Goal: Task Accomplishment & Management: Use online tool/utility

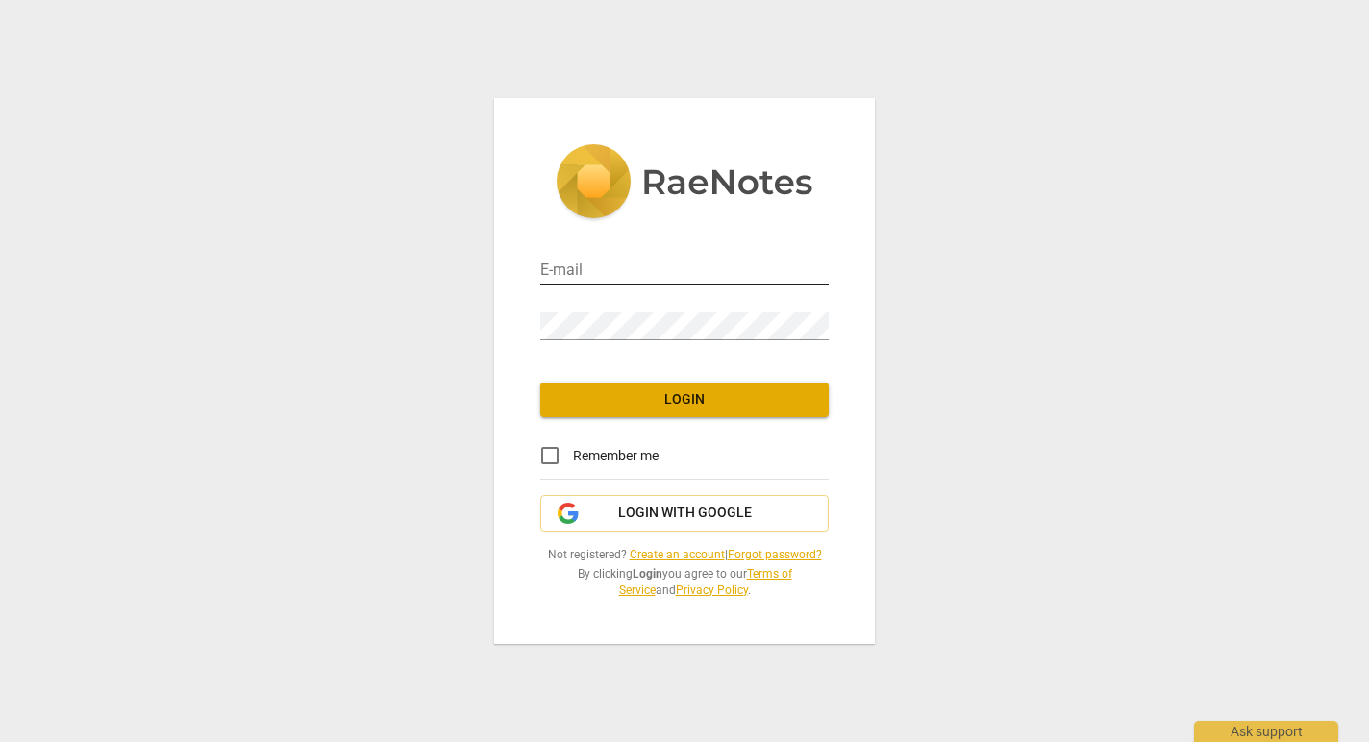
click at [594, 261] on input "email" at bounding box center [684, 272] width 288 height 28
type input "[PERSON_NAME][EMAIL_ADDRESS][DOMAIN_NAME]"
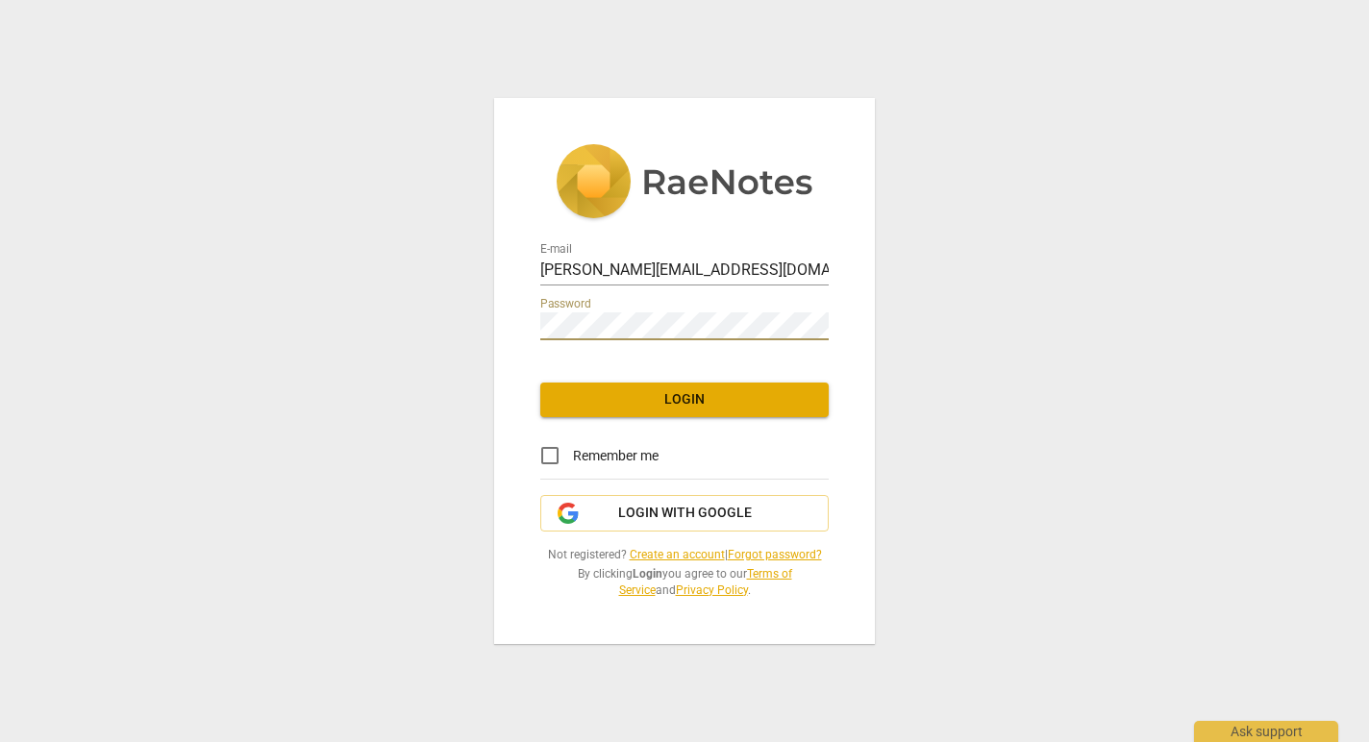
click at [1134, 437] on div "E-mail [PERSON_NAME][EMAIL_ADDRESS][DOMAIN_NAME] Password Login Remember me Log…" at bounding box center [684, 371] width 1369 height 742
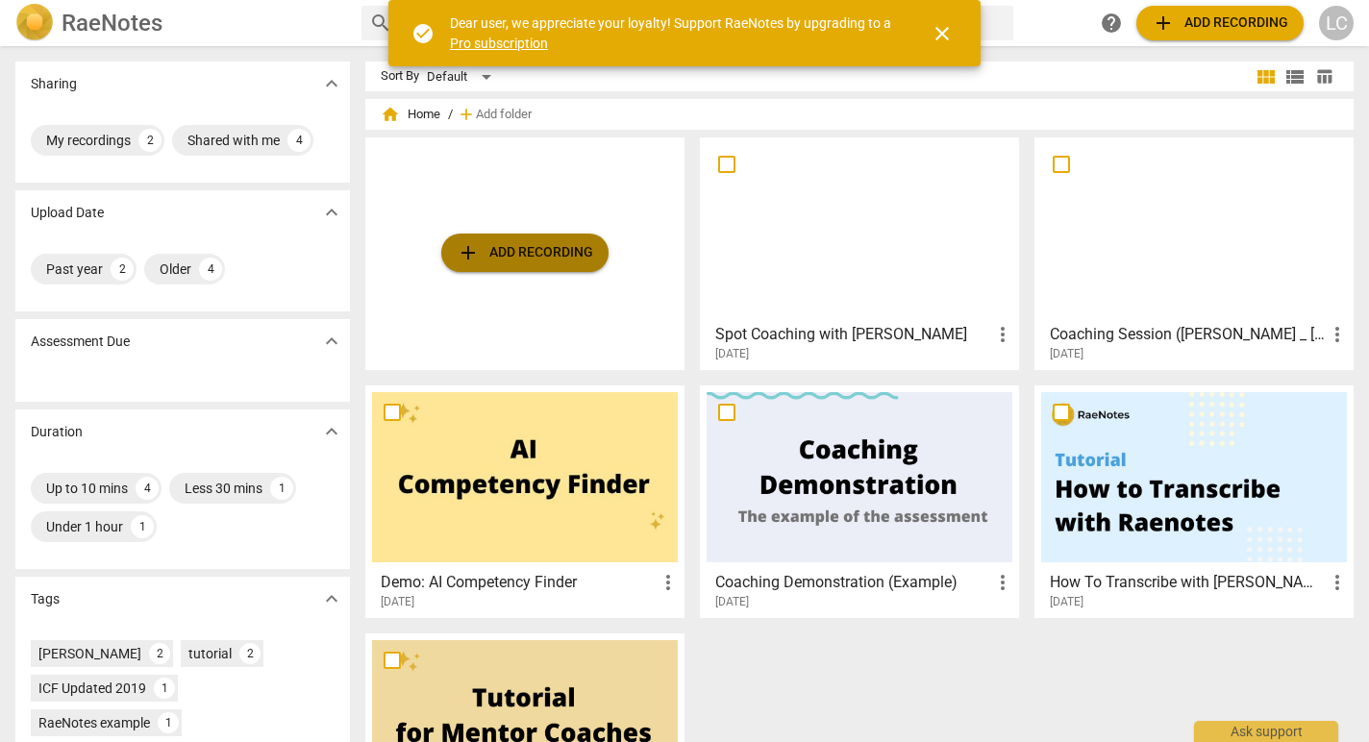
click at [532, 257] on span "add Add recording" at bounding box center [525, 252] width 136 height 23
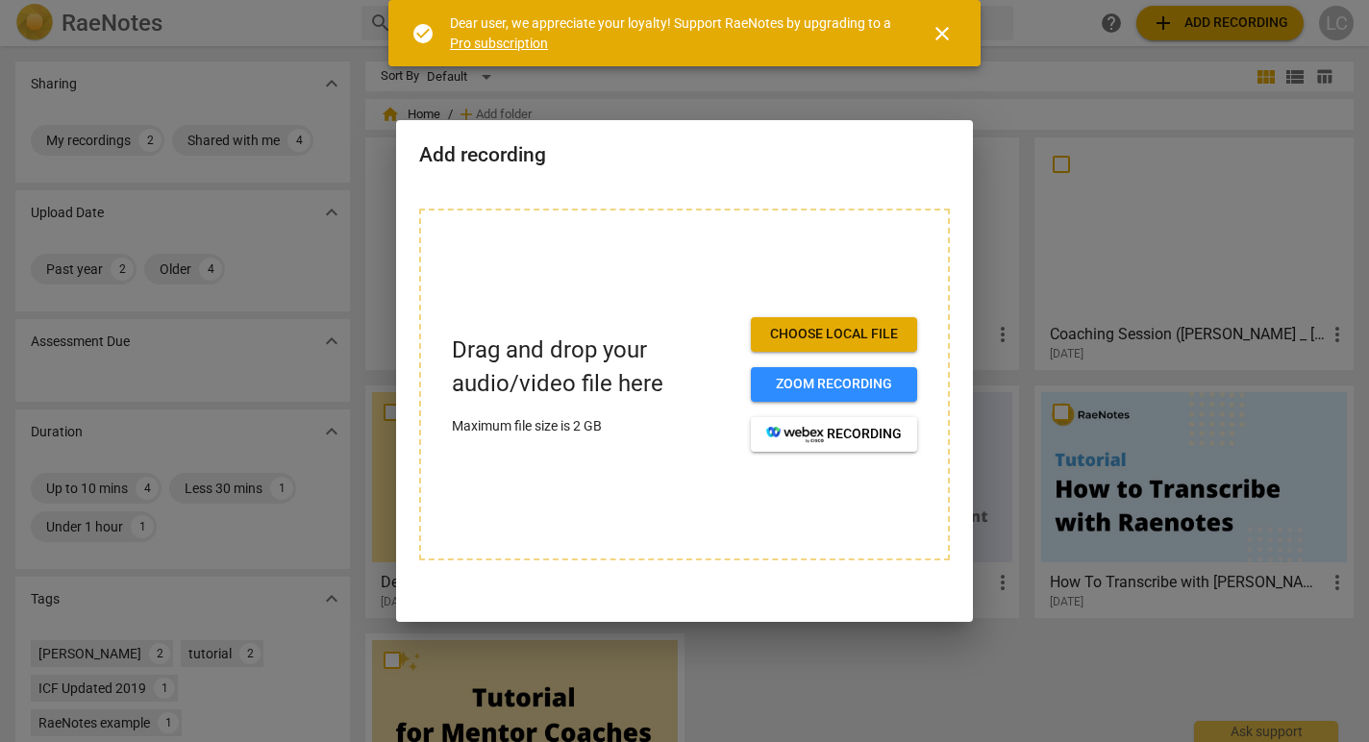
click at [686, 173] on div "Add recording" at bounding box center [684, 153] width 577 height 66
click at [837, 338] on span "Choose local file" at bounding box center [834, 334] width 136 height 19
click at [835, 383] on span "Zoom recording" at bounding box center [834, 384] width 136 height 19
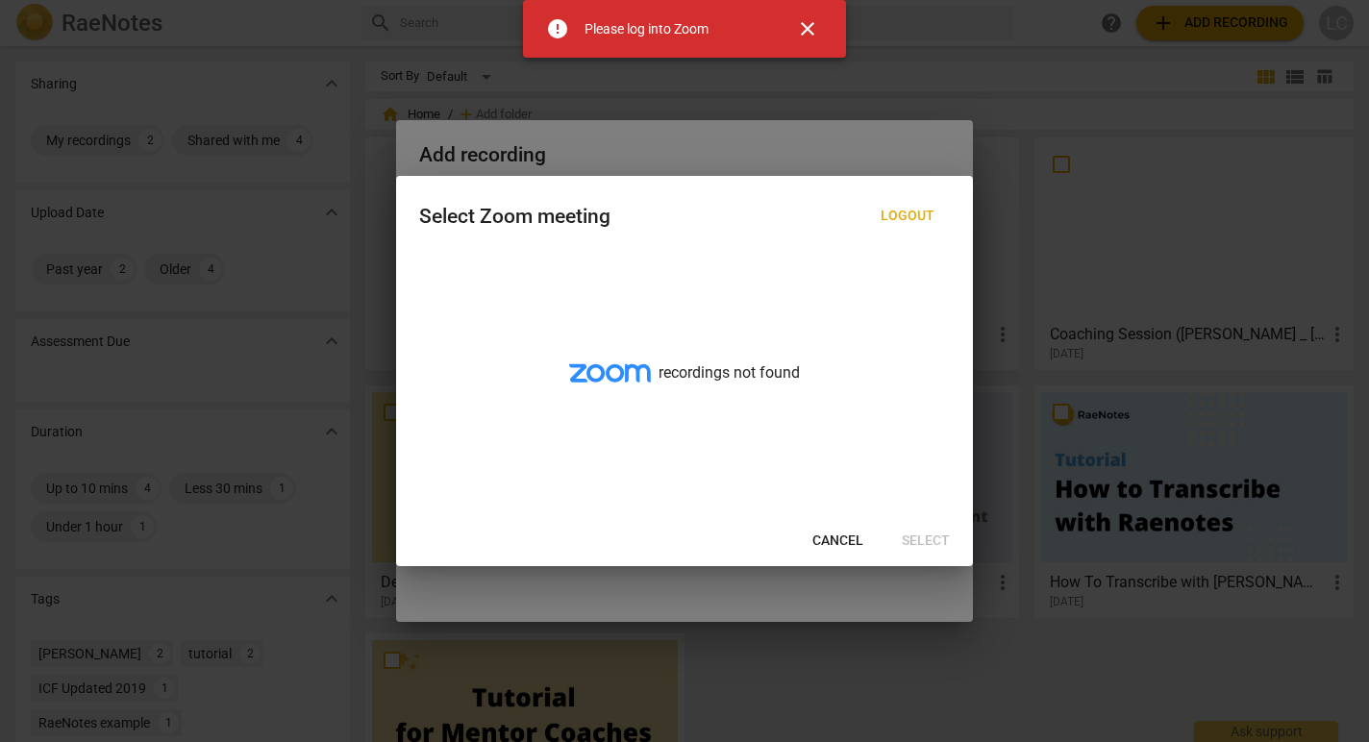
click at [846, 534] on span "Cancel" at bounding box center [837, 540] width 51 height 19
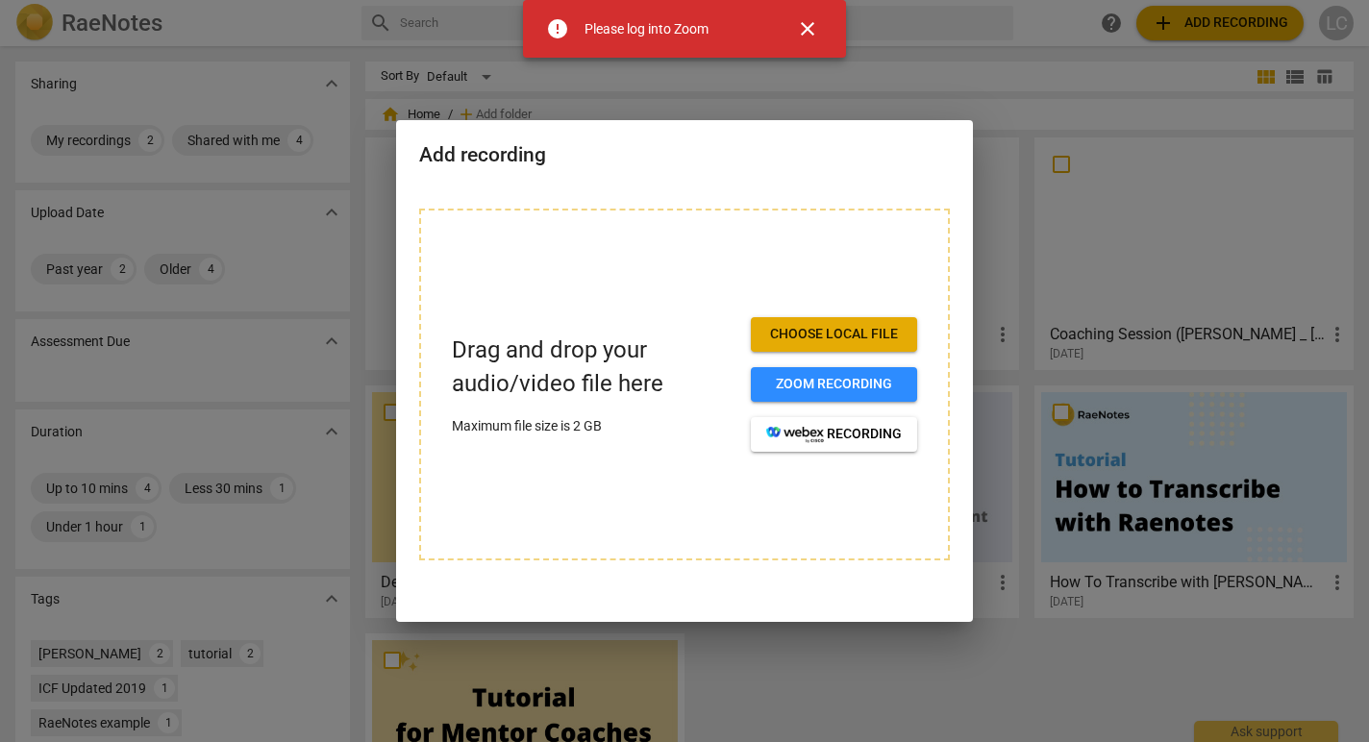
click at [836, 337] on span "Choose local file" at bounding box center [834, 334] width 136 height 19
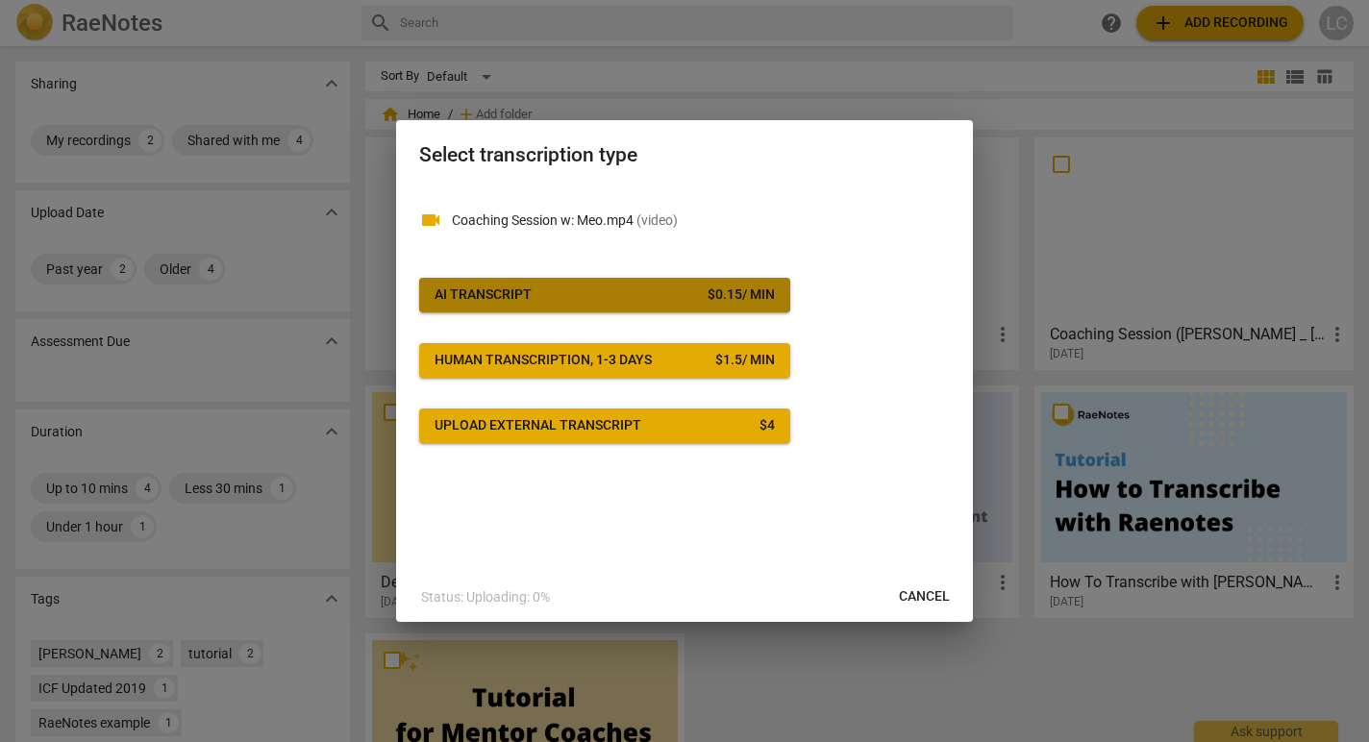
click at [594, 295] on span "AI Transcript $ 0.15 / min" at bounding box center [604, 294] width 340 height 19
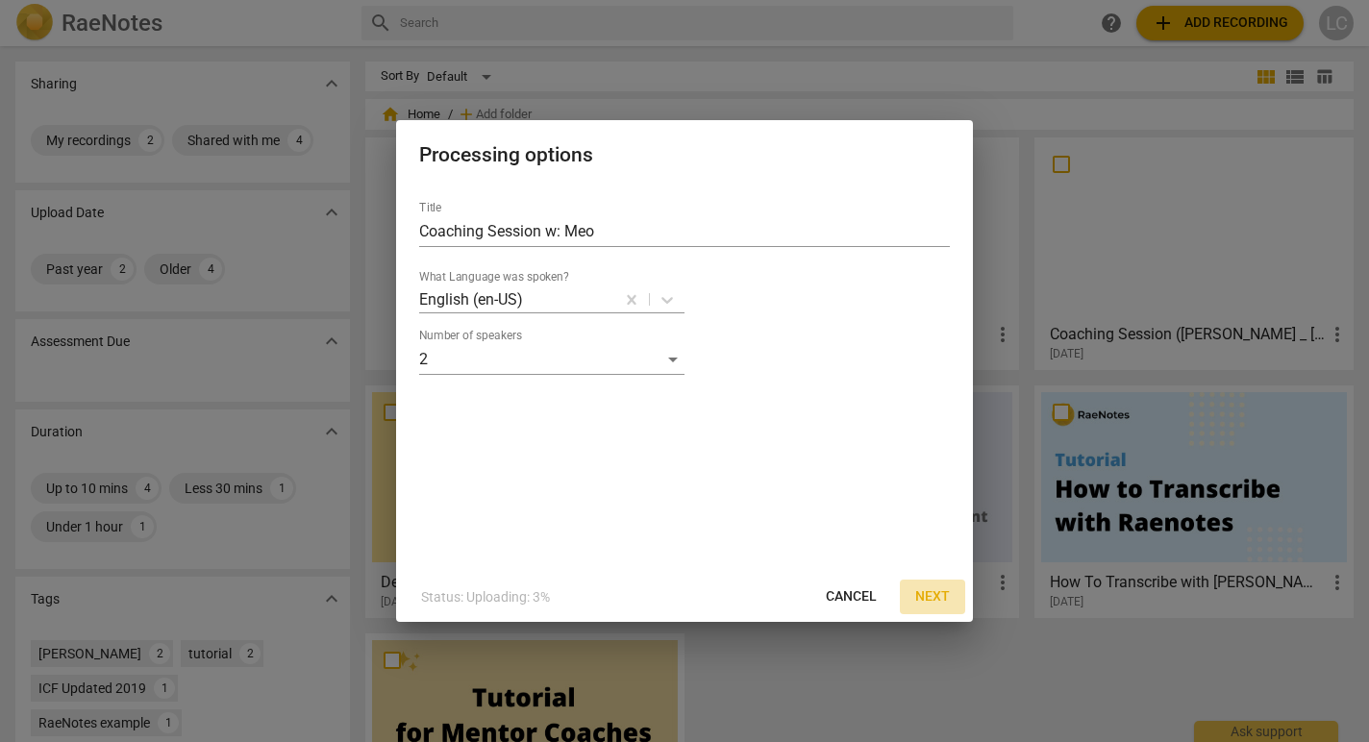
click at [935, 587] on span "Next" at bounding box center [932, 596] width 35 height 19
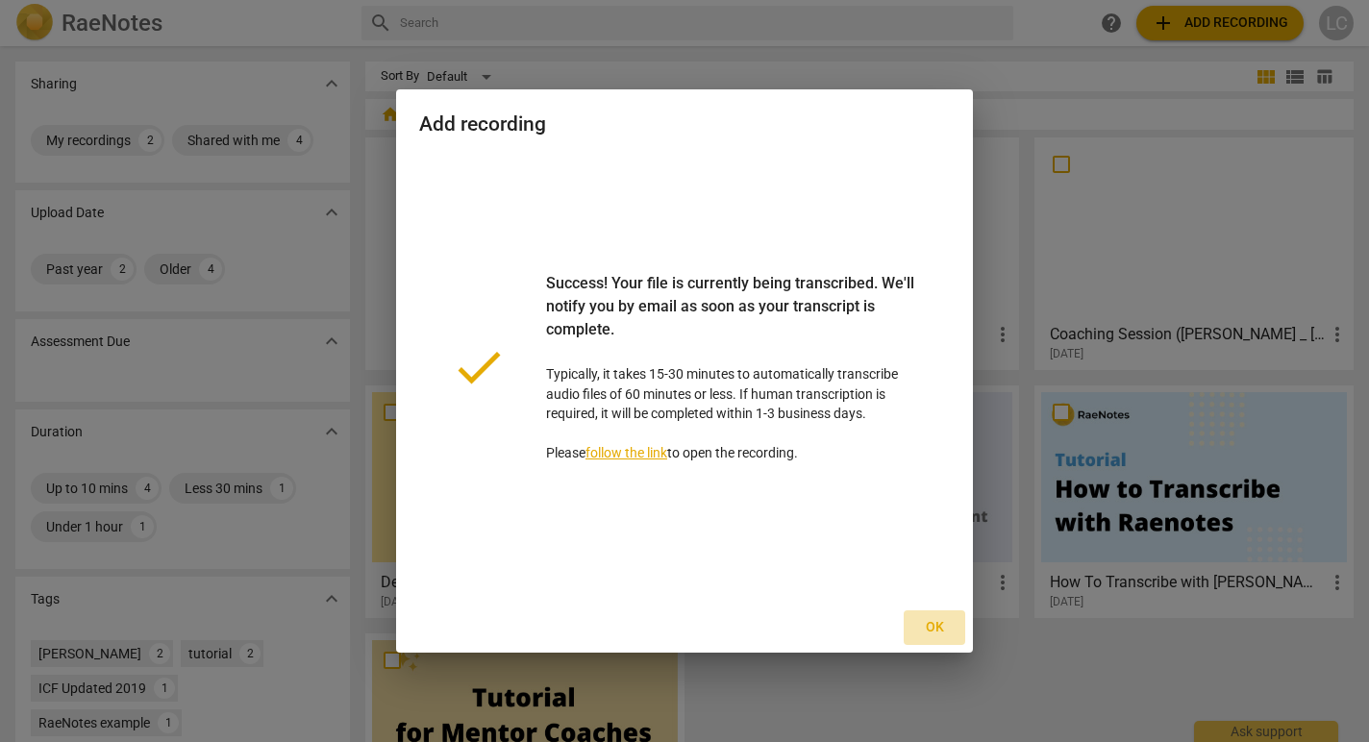
click at [938, 634] on span "Ok" at bounding box center [934, 627] width 31 height 19
